Goal: Task Accomplishment & Management: Use online tool/utility

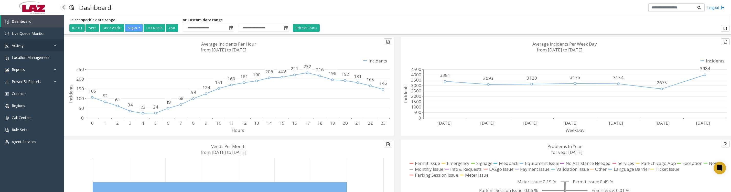
click at [23, 48] on span "Activity" at bounding box center [18, 45] width 12 height 5
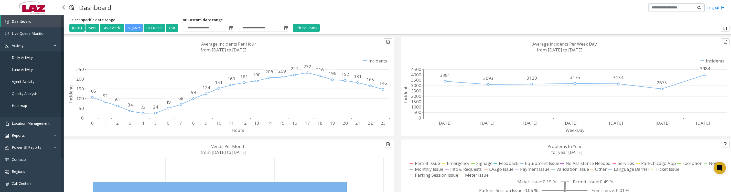
click at [22, 59] on span "Daily Activity" at bounding box center [22, 57] width 21 height 5
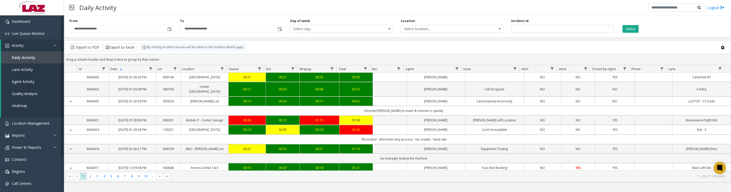
click at [168, 29] on span "Toggle popup" at bounding box center [169, 29] width 4 height 4
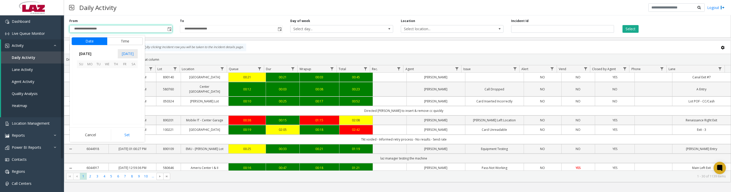
scroll to position [91789, 0]
click at [124, 76] on span "1" at bounding box center [124, 72] width 9 height 9
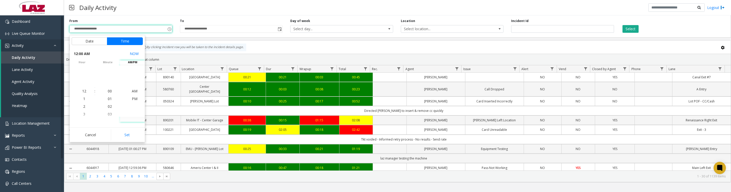
click at [128, 135] on button "Set" at bounding box center [127, 134] width 32 height 11
type input "**********"
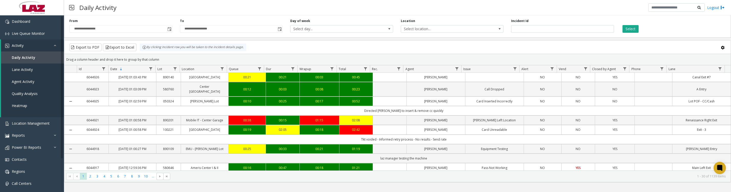
click at [631, 28] on button "Select" at bounding box center [631, 29] width 16 height 8
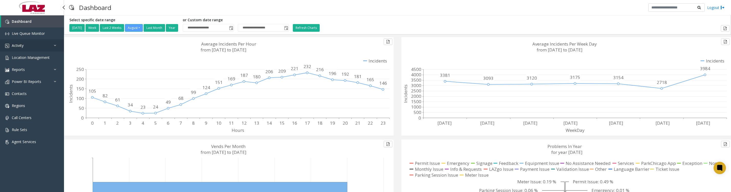
click at [19, 47] on span "Activity" at bounding box center [18, 45] width 12 height 5
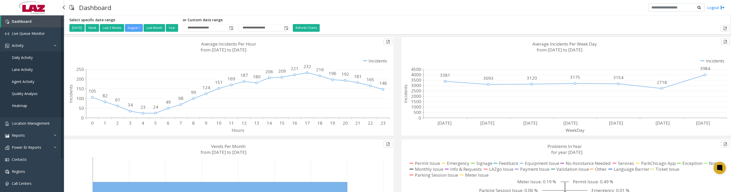
click at [21, 60] on span "Daily Activity" at bounding box center [22, 57] width 21 height 5
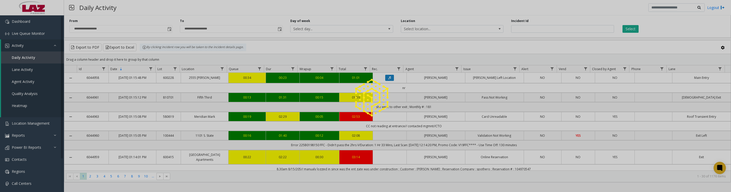
click at [170, 31] on div at bounding box center [365, 96] width 731 height 192
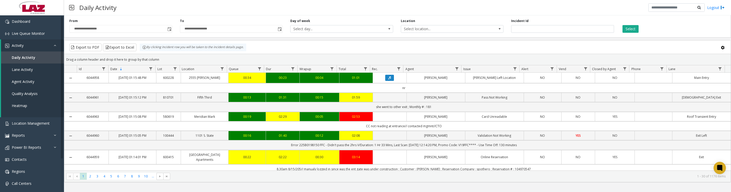
click at [170, 31] on span "Toggle popup" at bounding box center [169, 29] width 4 height 4
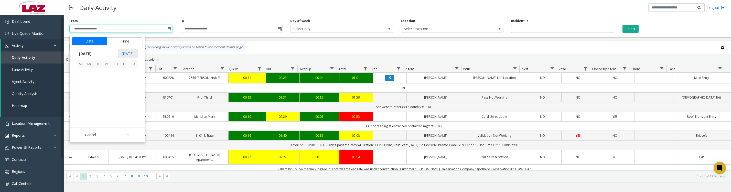
scroll to position [91789, 0]
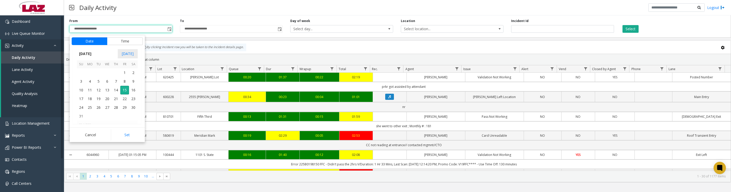
click at [125, 77] on span "1" at bounding box center [124, 72] width 9 height 9
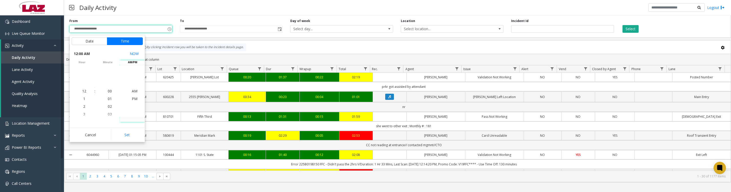
click at [130, 139] on button "Set" at bounding box center [127, 134] width 32 height 11
type input "**********"
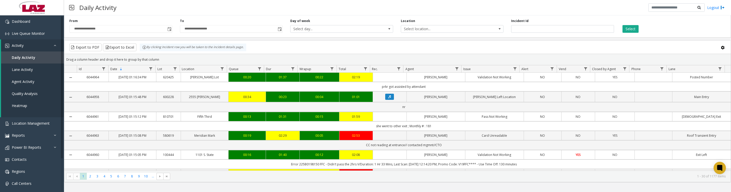
click at [632, 29] on button "Select" at bounding box center [631, 29] width 16 height 8
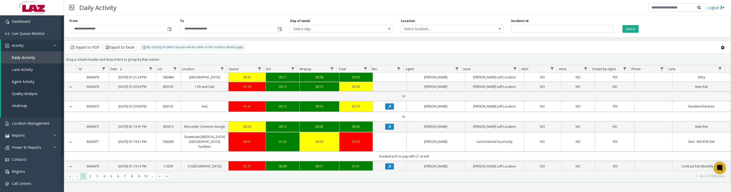
click at [455, 71] on span "Data table" at bounding box center [457, 69] width 4 height 4
click at [464, 96] on input "Agent Filter" at bounding box center [479, 93] width 44 height 9
type input "******"
click button "Filter" at bounding box center [490, 140] width 21 height 11
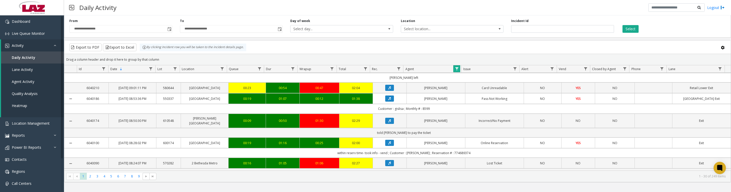
scroll to position [192, 0]
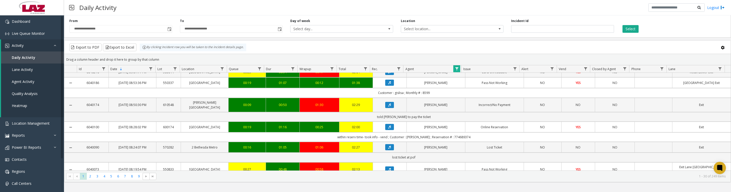
click at [385, 108] on button "Data table" at bounding box center [389, 105] width 9 height 6
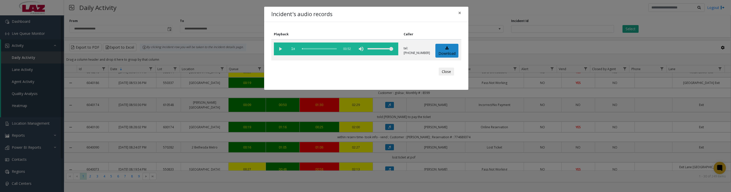
click at [283, 50] on vg-play-pause at bounding box center [280, 49] width 13 height 13
click at [448, 76] on button "Close" at bounding box center [446, 72] width 15 height 8
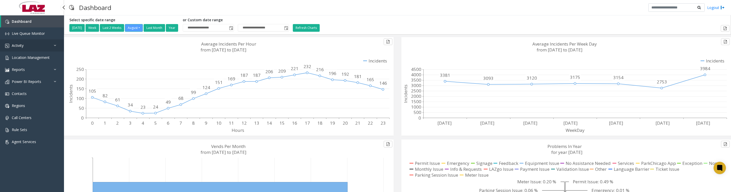
click at [19, 47] on span "Activity" at bounding box center [18, 45] width 12 height 5
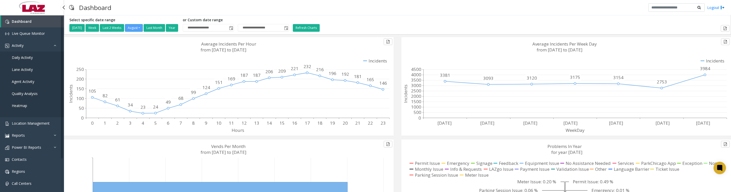
click at [22, 60] on span "Daily Activity" at bounding box center [22, 57] width 21 height 5
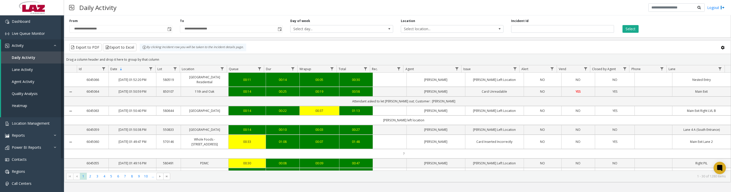
click at [170, 31] on span "Toggle popup" at bounding box center [169, 29] width 4 height 4
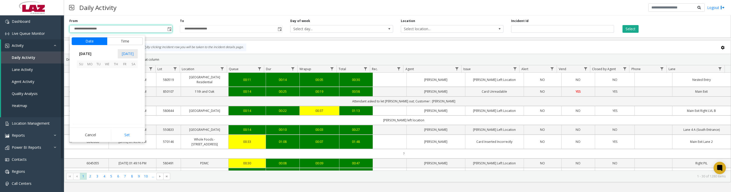
scroll to position [91789, 0]
click at [124, 77] on span "1" at bounding box center [124, 72] width 9 height 9
click at [131, 138] on button "Set" at bounding box center [127, 134] width 32 height 11
type input "**********"
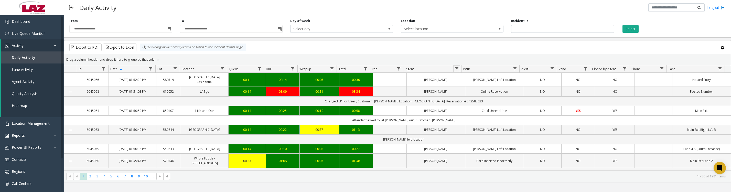
click at [454, 70] on link "Data table" at bounding box center [456, 68] width 7 height 7
click at [467, 93] on input "Agent Filter" at bounding box center [479, 93] width 44 height 9
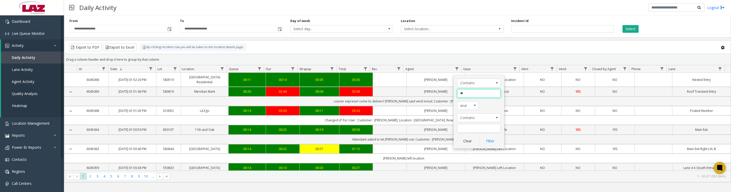
type input "*"
type input "******"
click button "Filter" at bounding box center [490, 140] width 21 height 11
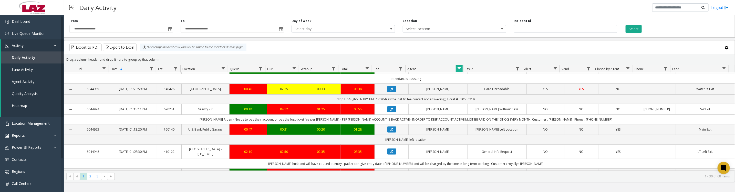
scroll to position [192, 0]
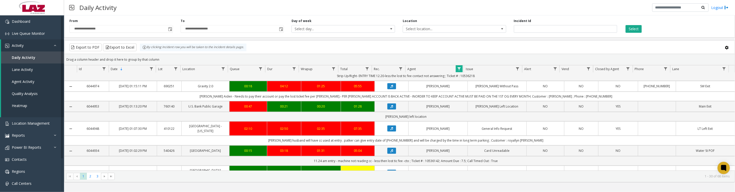
click at [390, 67] on icon "Data table" at bounding box center [391, 65] width 3 height 3
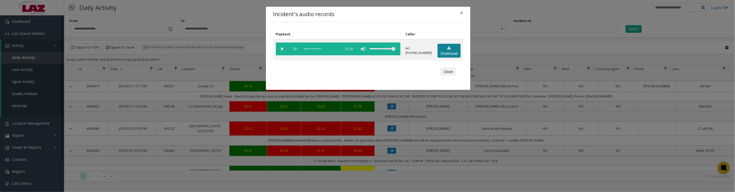
click at [442, 53] on link "Download" at bounding box center [448, 51] width 23 height 14
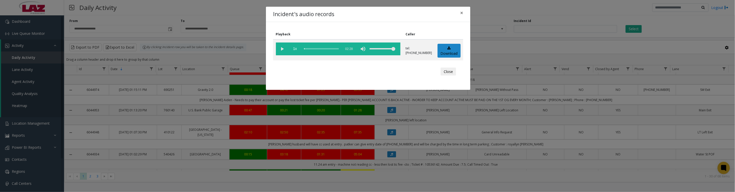
click at [280, 52] on vg-play-pause at bounding box center [282, 49] width 13 height 13
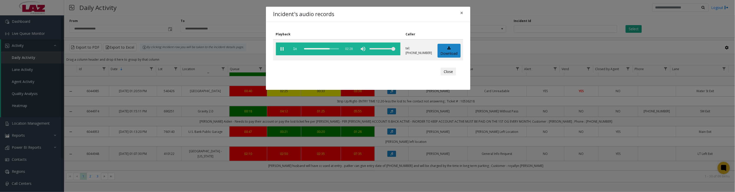
drag, startPoint x: 449, startPoint y: 76, endPoint x: 409, endPoint y: 89, distance: 41.9
click at [449, 76] on button "Close" at bounding box center [447, 72] width 15 height 8
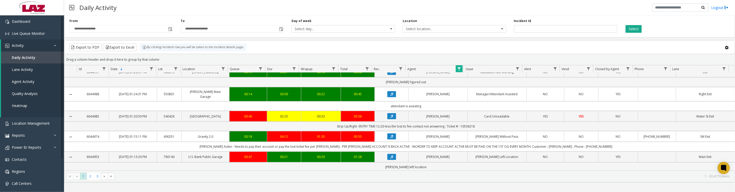
scroll to position [256, 0]
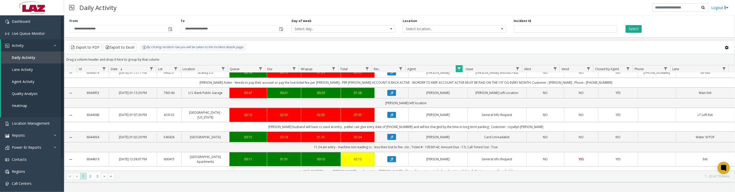
click at [387, 76] on button "Data table" at bounding box center [391, 72] width 9 height 6
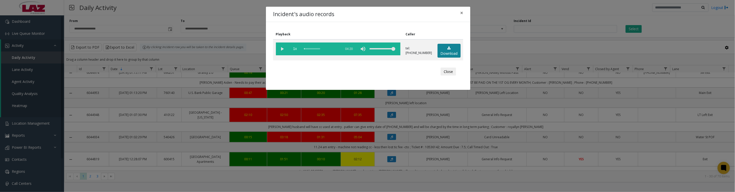
click at [438, 52] on link "Download" at bounding box center [448, 51] width 23 height 14
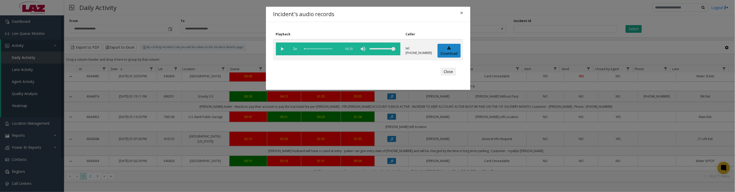
click at [280, 50] on vg-play-pause at bounding box center [282, 49] width 13 height 13
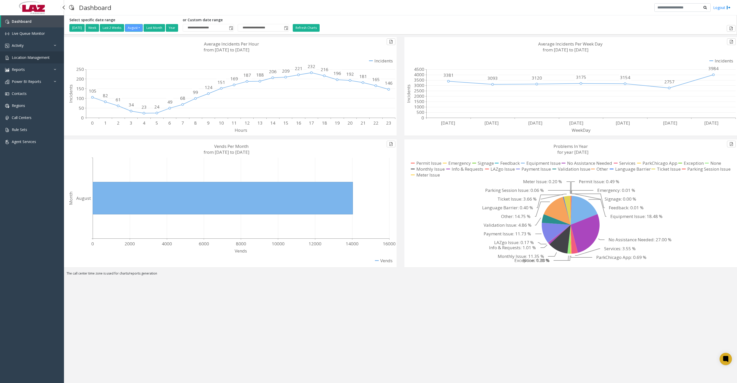
click at [32, 60] on span "Location Management" at bounding box center [31, 57] width 38 height 5
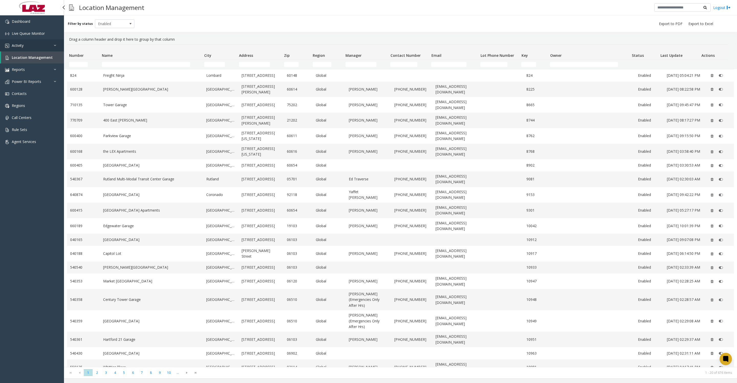
click at [29, 51] on link "Activity" at bounding box center [32, 45] width 64 height 12
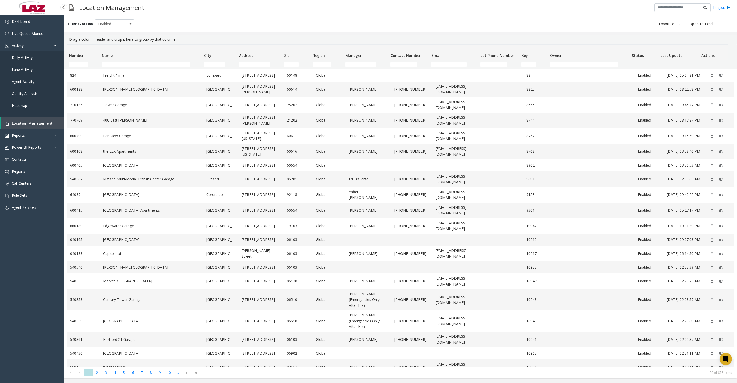
click at [30, 58] on link "Daily Activity" at bounding box center [32, 57] width 64 height 12
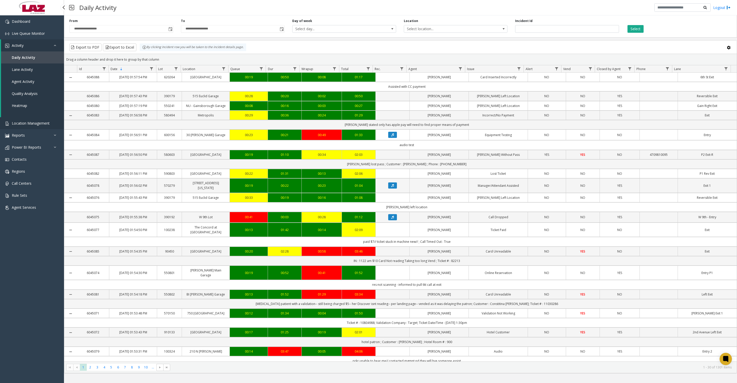
click at [48, 129] on link "Location Management" at bounding box center [32, 123] width 64 height 12
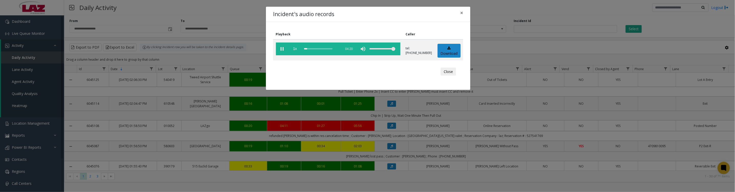
scroll to position [256, 0]
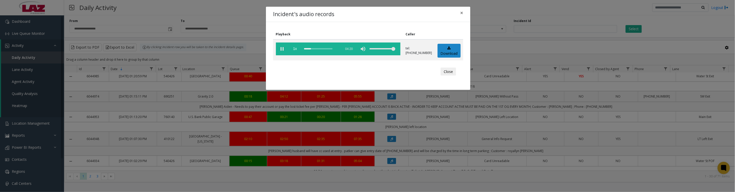
click at [282, 51] on vg-play-pause at bounding box center [282, 49] width 13 height 13
click at [444, 76] on button "Close" at bounding box center [447, 72] width 15 height 8
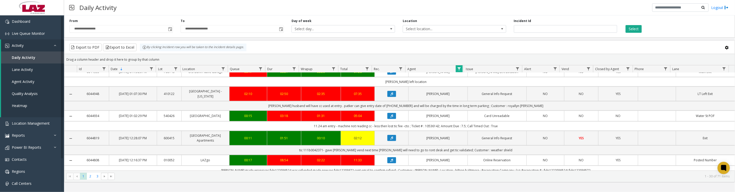
scroll to position [320, 0]
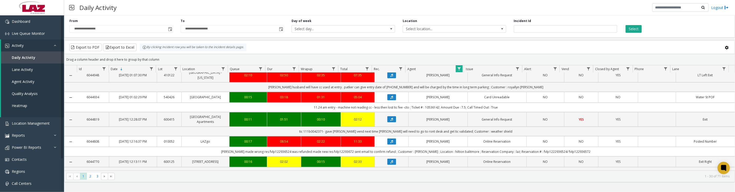
click at [390, 77] on icon "Data table" at bounding box center [391, 75] width 3 height 3
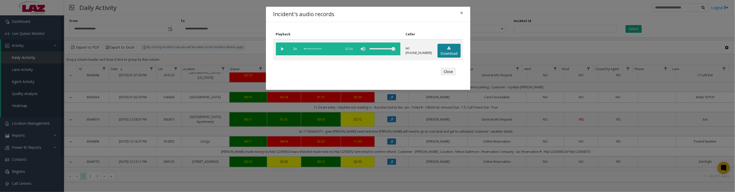
click at [447, 50] on icon at bounding box center [448, 48] width 3 height 4
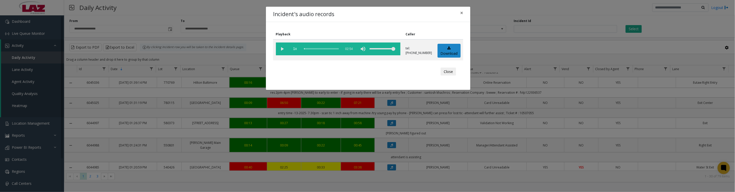
click at [283, 53] on vg-play-pause at bounding box center [282, 49] width 13 height 13
click at [448, 76] on button "Close" at bounding box center [447, 72] width 15 height 8
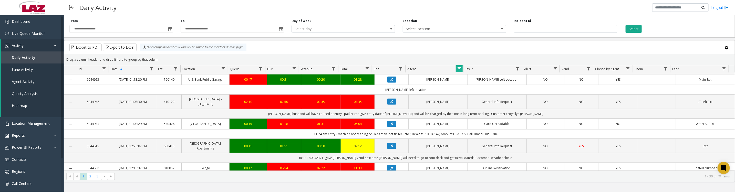
scroll to position [512, 0]
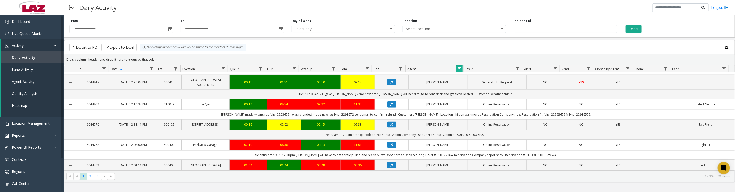
click at [390, 39] on icon "Data table" at bounding box center [391, 37] width 3 height 3
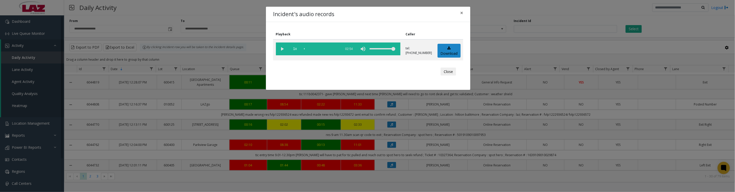
click at [281, 49] on vg-play-pause at bounding box center [282, 49] width 13 height 13
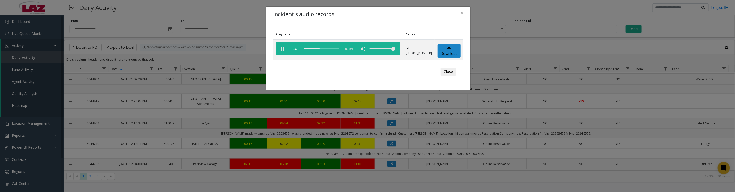
click at [452, 76] on button "Close" at bounding box center [447, 72] width 15 height 8
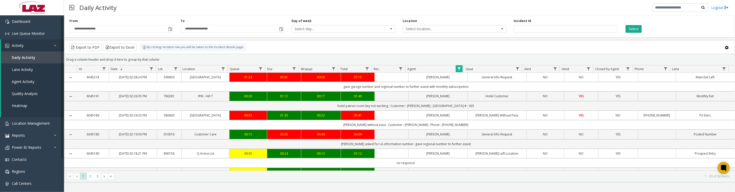
scroll to position [512, 0]
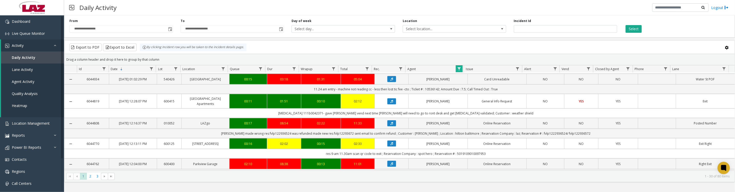
click at [459, 71] on span "Data table" at bounding box center [459, 69] width 4 height 4
click at [473, 147] on button "Clear" at bounding box center [469, 140] width 21 height 11
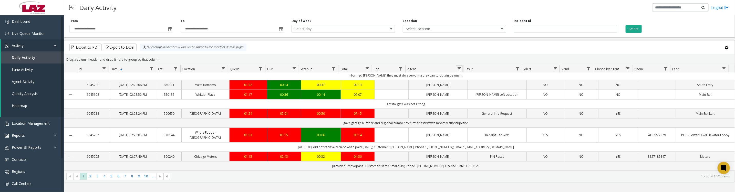
click at [459, 70] on span "Data table" at bounding box center [459, 69] width 4 height 4
click at [463, 92] on input "Agent Filter" at bounding box center [481, 93] width 44 height 9
type input "*****"
click button "Filter" at bounding box center [492, 140] width 21 height 11
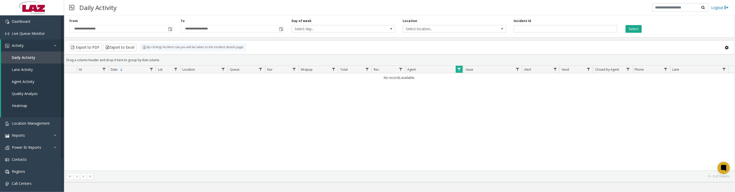
click at [458, 71] on span "Data table" at bounding box center [459, 69] width 4 height 4
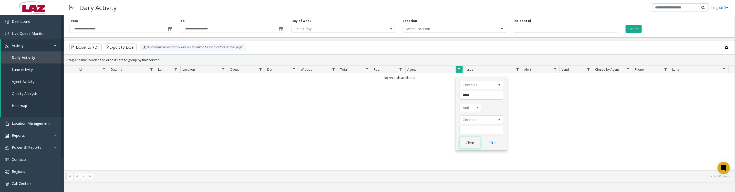
click at [469, 147] on button "Clear" at bounding box center [469, 142] width 21 height 11
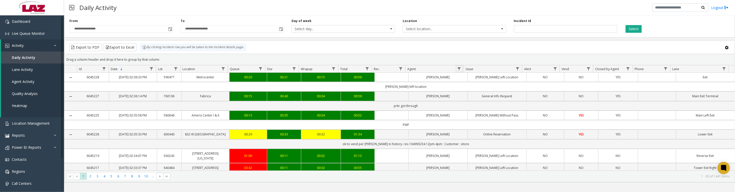
click at [457, 71] on span "Data table" at bounding box center [459, 69] width 4 height 4
click at [464, 96] on input "Agent Filter" at bounding box center [481, 93] width 44 height 9
type input "****"
click button "Filter" at bounding box center [492, 140] width 21 height 11
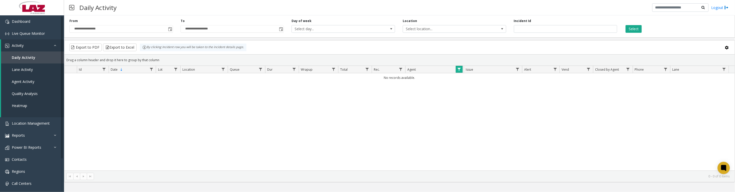
click at [460, 71] on span "Data table" at bounding box center [459, 69] width 4 height 4
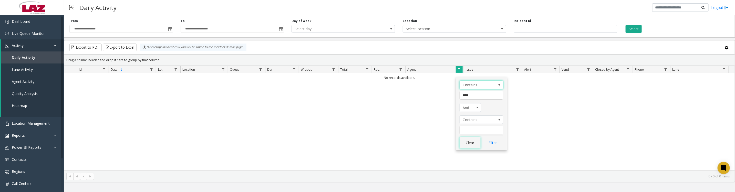
click at [467, 149] on button "Clear" at bounding box center [469, 142] width 21 height 11
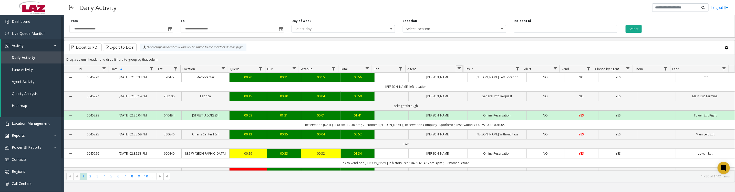
click at [457, 71] on span "Data table" at bounding box center [459, 69] width 4 height 4
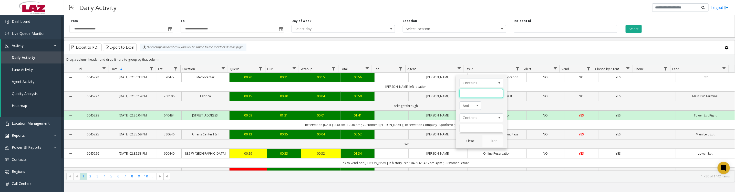
click at [463, 96] on app-root "**********" at bounding box center [367, 96] width 735 height 192
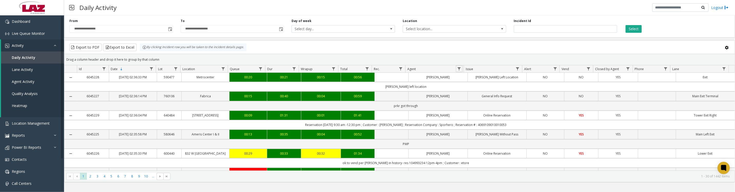
click at [462, 70] on link "Data table" at bounding box center [458, 68] width 7 height 7
click at [479, 96] on input "Agent Filter" at bounding box center [481, 93] width 44 height 9
type input "***"
click button "Filter" at bounding box center [492, 140] width 21 height 11
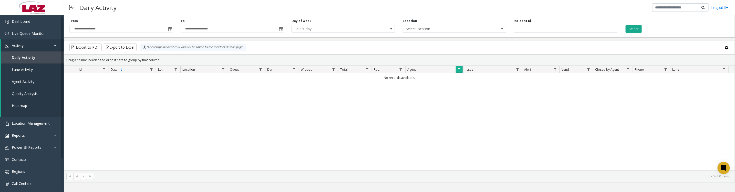
click at [462, 73] on link "Data table" at bounding box center [458, 69] width 7 height 7
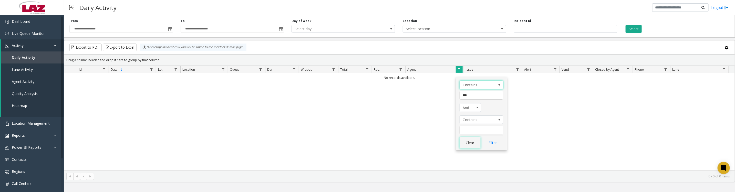
click at [473, 145] on button "Clear" at bounding box center [469, 142] width 21 height 11
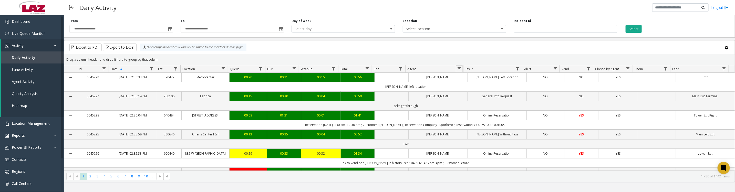
click at [458, 71] on span "Data table" at bounding box center [459, 69] width 4 height 4
click at [465, 96] on input "Agent Filter" at bounding box center [481, 93] width 44 height 9
type input "*********"
click button "Filter" at bounding box center [492, 140] width 21 height 11
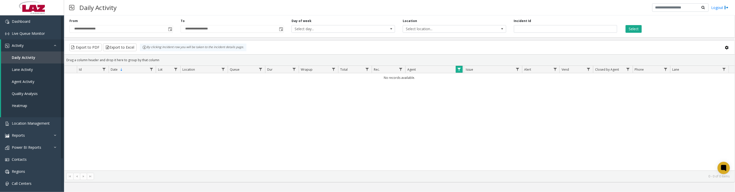
click at [458, 71] on span "Data table" at bounding box center [459, 69] width 4 height 4
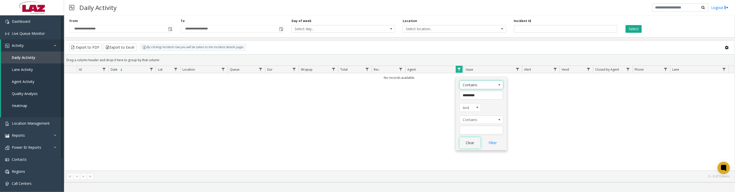
click at [475, 146] on button "Clear" at bounding box center [469, 142] width 21 height 11
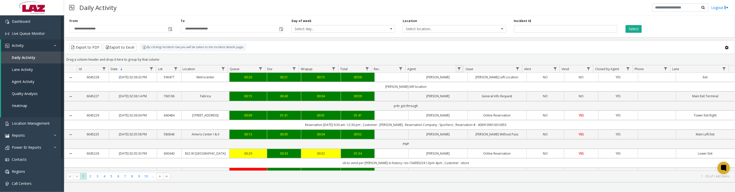
click at [458, 71] on span "Data table" at bounding box center [459, 69] width 4 height 4
click at [483, 94] on input "Agent Filter" at bounding box center [481, 93] width 44 height 9
type input "****"
click button "Filter" at bounding box center [492, 140] width 21 height 11
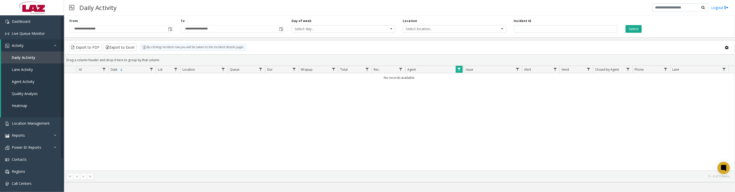
click at [458, 71] on span "Data table" at bounding box center [459, 69] width 4 height 4
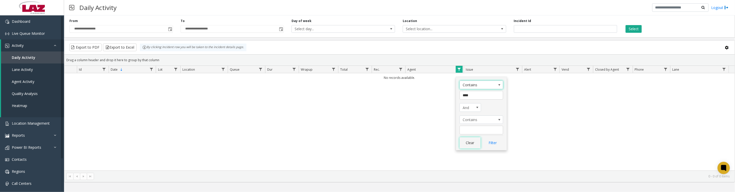
click at [472, 146] on button "Clear" at bounding box center [469, 142] width 21 height 11
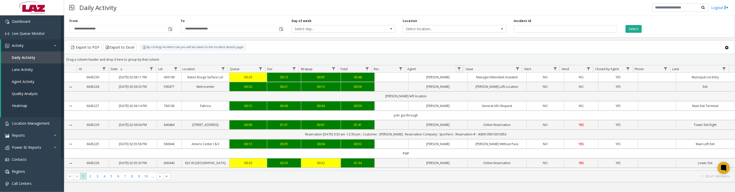
click at [457, 71] on span "Data table" at bounding box center [459, 69] width 4 height 4
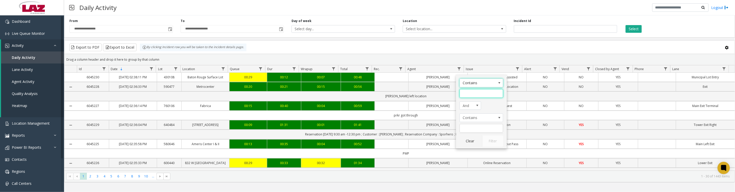
click at [472, 94] on input "Agent Filter" at bounding box center [481, 93] width 44 height 9
type input "*****"
click button "Filter" at bounding box center [492, 140] width 21 height 11
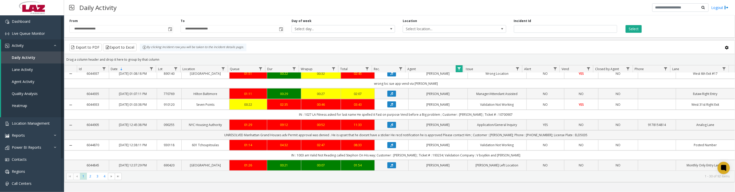
scroll to position [599, 0]
click at [91, 179] on span "2" at bounding box center [90, 176] width 7 height 7
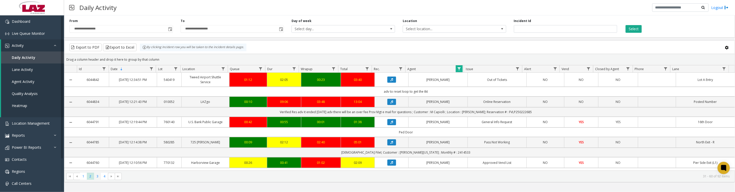
click at [95, 179] on span "3" at bounding box center [97, 176] width 7 height 7
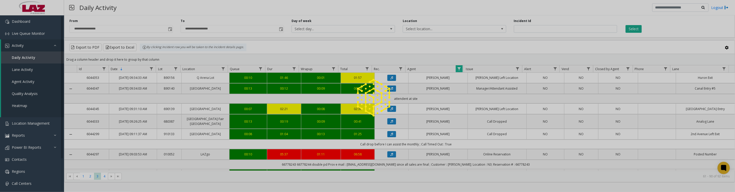
scroll to position [128, 0]
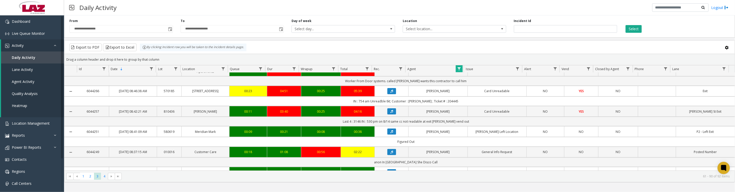
click at [104, 179] on span "4" at bounding box center [104, 176] width 7 height 7
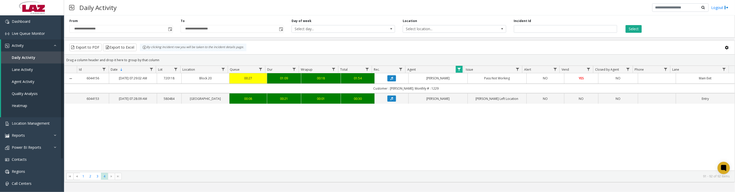
click at [627, 28] on button "Select" at bounding box center [633, 29] width 16 height 8
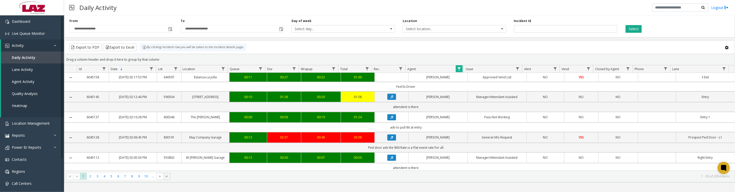
click at [167, 178] on span "Go to the last page" at bounding box center [167, 176] width 4 height 4
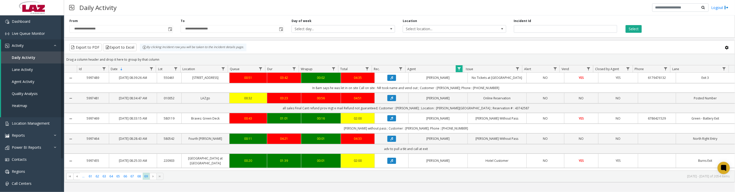
click at [454, 72] on th "Agent" at bounding box center [434, 68] width 58 height 7
click at [457, 72] on link "Data table" at bounding box center [458, 68] width 7 height 7
type input "********"
click button "Filter" at bounding box center [492, 140] width 21 height 11
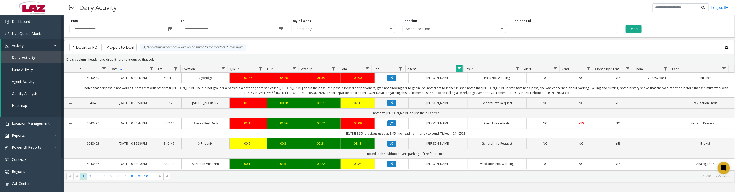
click at [457, 71] on span "Data table" at bounding box center [459, 69] width 4 height 4
click at [468, 142] on button "Clear" at bounding box center [469, 140] width 21 height 11
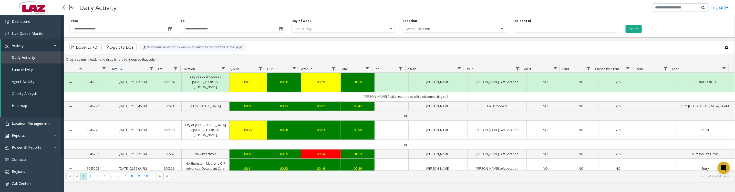
click at [19, 88] on link "Agent Activity" at bounding box center [32, 82] width 63 height 12
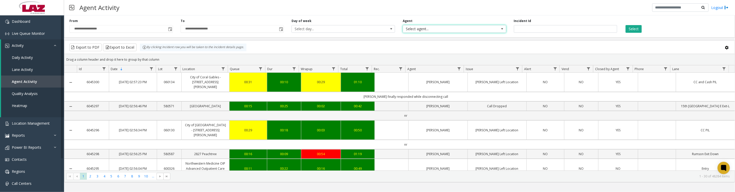
click at [463, 33] on span "Select agent..." at bounding box center [444, 28] width 82 height 7
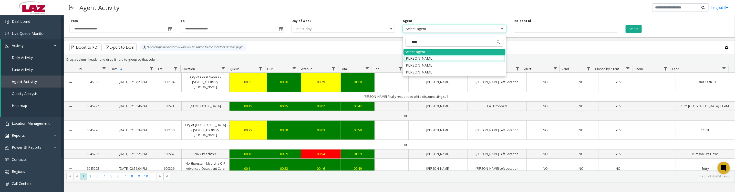
type input "*****"
click at [436, 60] on li "Katara Williams" at bounding box center [454, 58] width 102 height 7
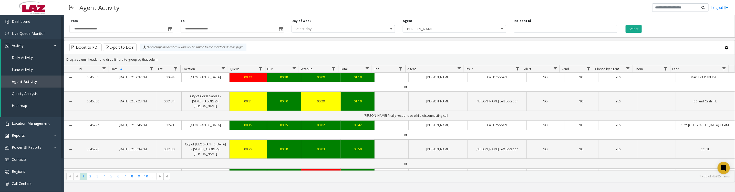
click at [634, 29] on button "Select" at bounding box center [633, 29] width 16 height 8
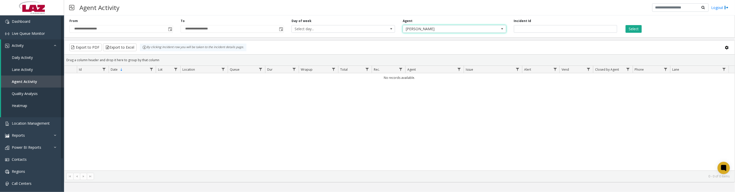
click at [453, 28] on span "Katara Williams" at bounding box center [444, 28] width 82 height 7
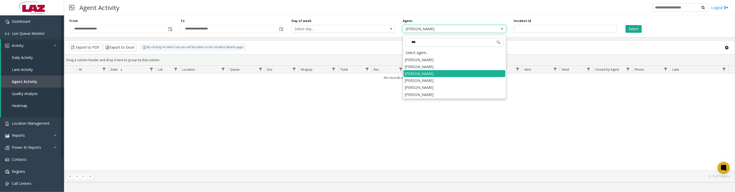
type input "****"
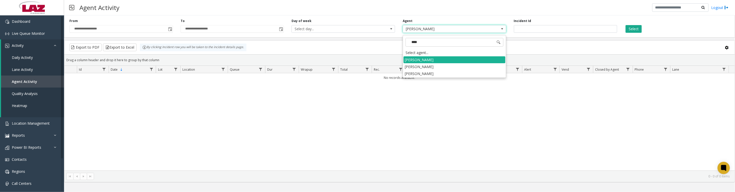
click at [436, 64] on li "Katara Williams" at bounding box center [454, 66] width 102 height 7
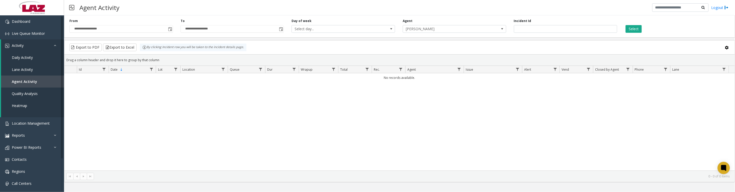
click at [636, 29] on button "Select" at bounding box center [633, 29] width 16 height 8
click at [479, 26] on div "Agent Katara Williams" at bounding box center [454, 26] width 111 height 14
drag, startPoint x: 479, startPoint y: 26, endPoint x: 450, endPoint y: 48, distance: 36.4
click at [450, 48] on div "Export to PDF Export to Excel By clicking Incident row you will be taken to the…" at bounding box center [399, 48] width 661 height 8
click at [502, 28] on span at bounding box center [501, 28] width 7 height 7
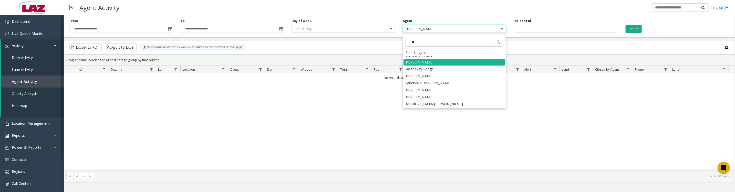
scroll to position [115, 0]
type input "***"
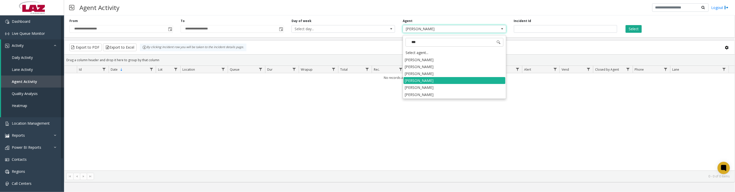
click at [426, 89] on li "Katara Wiliams" at bounding box center [454, 87] width 102 height 7
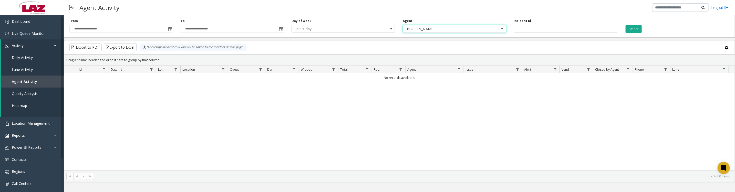
click at [634, 31] on button "Select" at bounding box center [633, 29] width 16 height 8
click at [463, 31] on span "Katara Wiliams" at bounding box center [444, 28] width 82 height 7
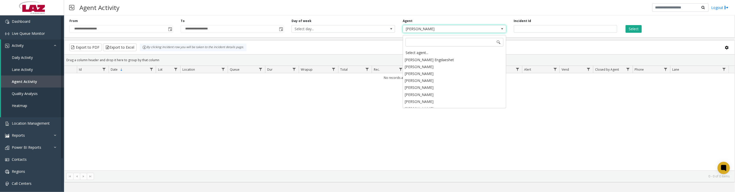
scroll to position [2179, 0]
click at [427, 52] on div "Select agent..." at bounding box center [454, 52] width 102 height 7
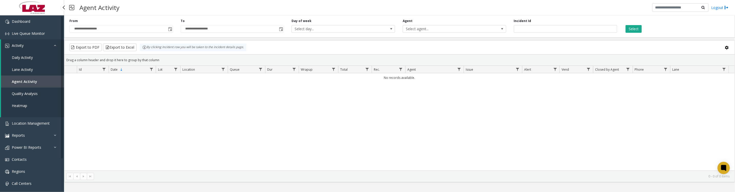
click at [39, 61] on link "Daily Activity" at bounding box center [32, 57] width 63 height 12
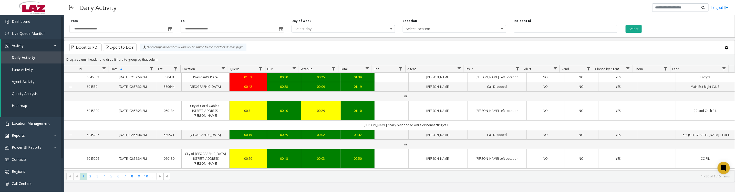
click at [170, 31] on span "Toggle popup" at bounding box center [170, 29] width 4 height 4
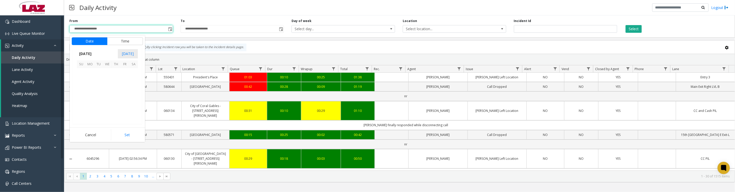
scroll to position [91789, 0]
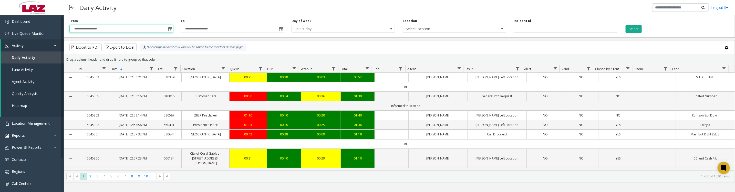
click at [171, 29] on span "Toggle popup" at bounding box center [170, 29] width 4 height 4
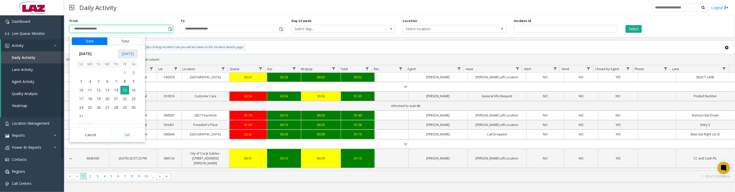
click at [122, 77] on span "1" at bounding box center [124, 72] width 9 height 9
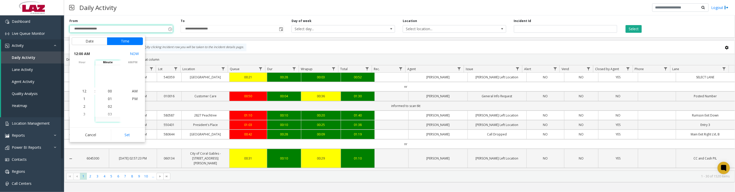
click at [122, 135] on button "Set" at bounding box center [127, 134] width 32 height 11
type input "**********"
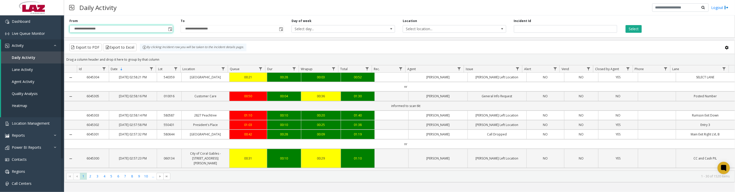
click at [632, 29] on button "Select" at bounding box center [633, 29] width 16 height 8
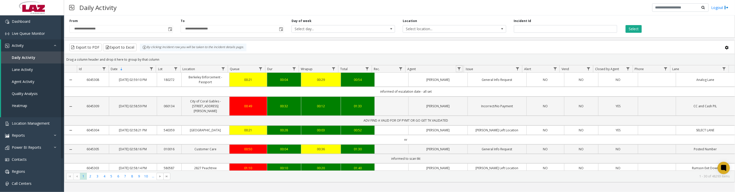
click at [456, 72] on link "Data table" at bounding box center [458, 68] width 7 height 7
click at [470, 98] on input "Agent Filter" at bounding box center [481, 93] width 44 height 9
type input "****"
click button "Filter" at bounding box center [492, 140] width 21 height 11
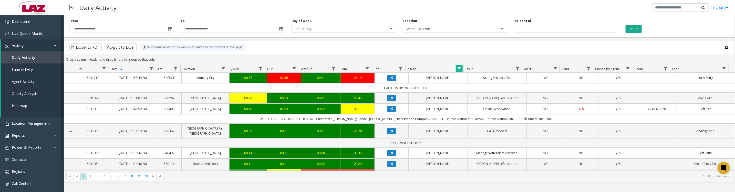
click at [390, 79] on icon "Data table" at bounding box center [391, 77] width 3 height 3
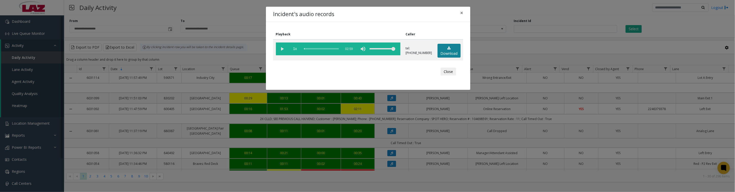
click at [447, 55] on link "Download" at bounding box center [448, 51] width 23 height 14
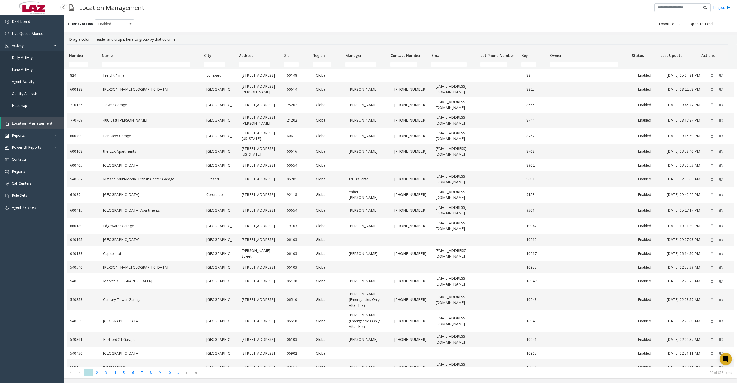
click at [28, 60] on span "Daily Activity" at bounding box center [22, 57] width 21 height 5
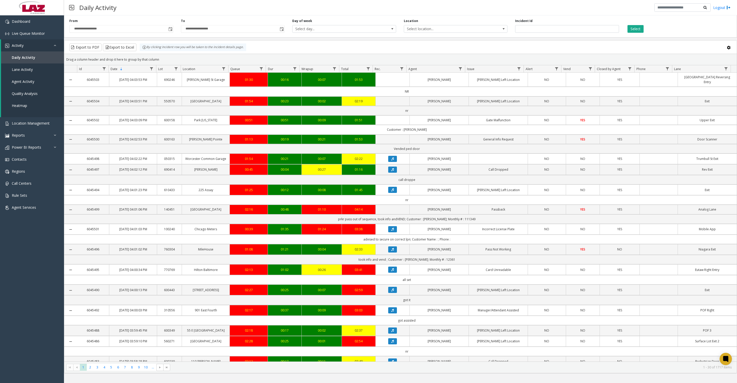
click at [170, 29] on span "Toggle popup" at bounding box center [170, 29] width 4 height 4
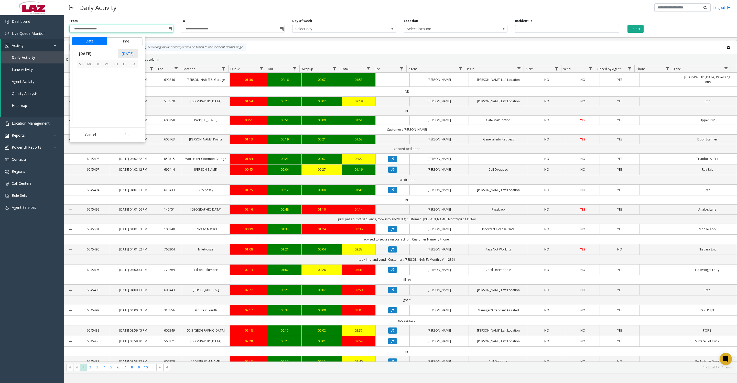
scroll to position [91789, 0]
click at [125, 41] on app-root "**********" at bounding box center [368, 191] width 737 height 383
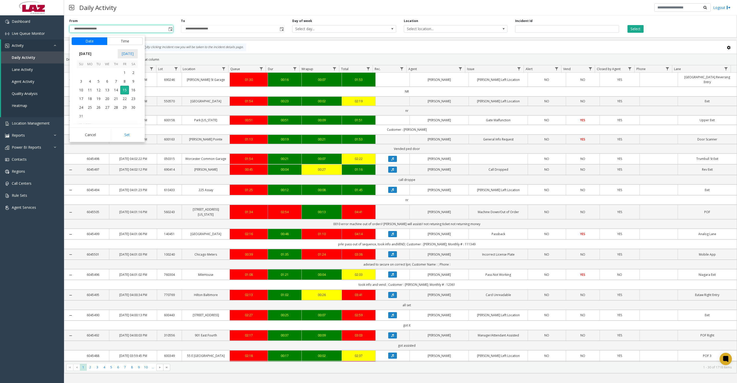
click at [123, 40] on button "Time" at bounding box center [125, 41] width 36 height 8
click at [86, 83] on li "8" at bounding box center [84, 84] width 18 height 8
click at [119, 140] on button "Set" at bounding box center [127, 134] width 32 height 11
type input "**********"
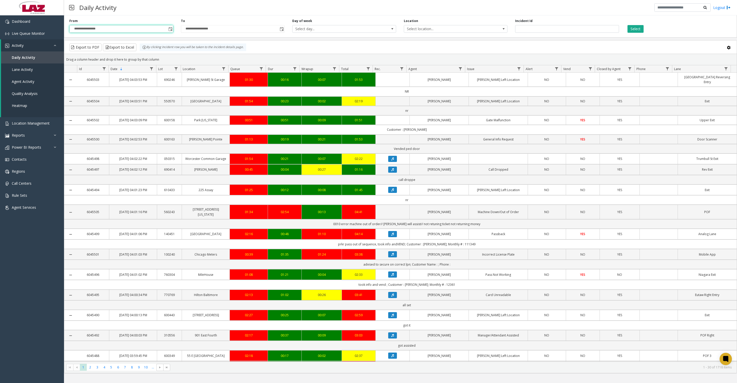
click at [462, 32] on span "Select location..." at bounding box center [445, 28] width 83 height 7
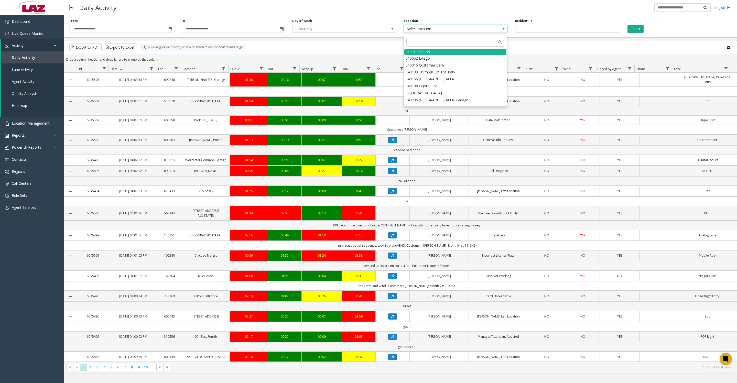
type input "*"
type input "*****"
click at [413, 58] on li "100240 Chicago Meters" at bounding box center [456, 58] width 102 height 7
click at [642, 27] on button "Select" at bounding box center [636, 29] width 16 height 8
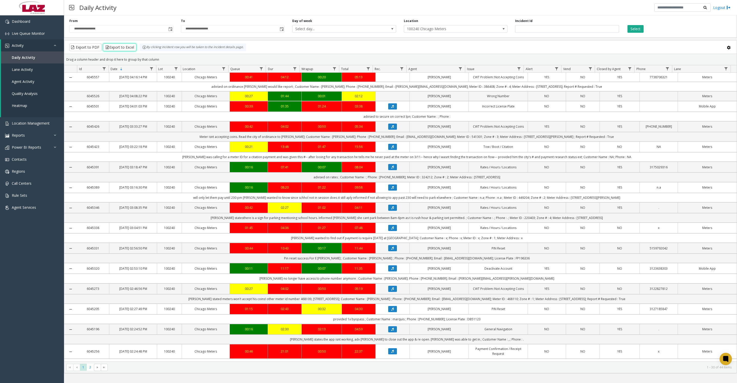
click at [133, 50] on button "Export to Excel" at bounding box center [120, 48] width 34 height 8
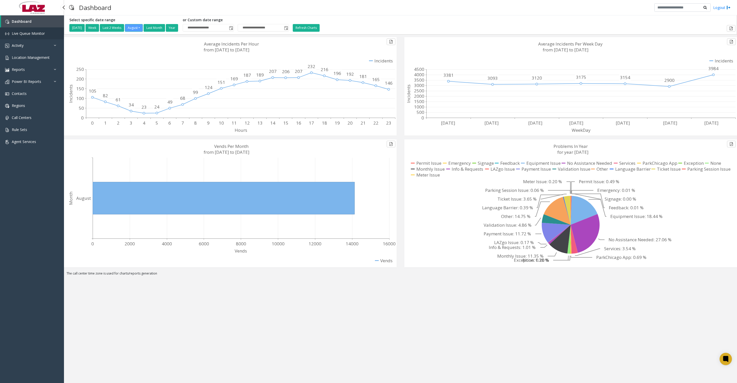
click at [29, 32] on span "Live Queue Monitor" at bounding box center [28, 33] width 33 height 5
